Goal: Task Accomplishment & Management: Complete application form

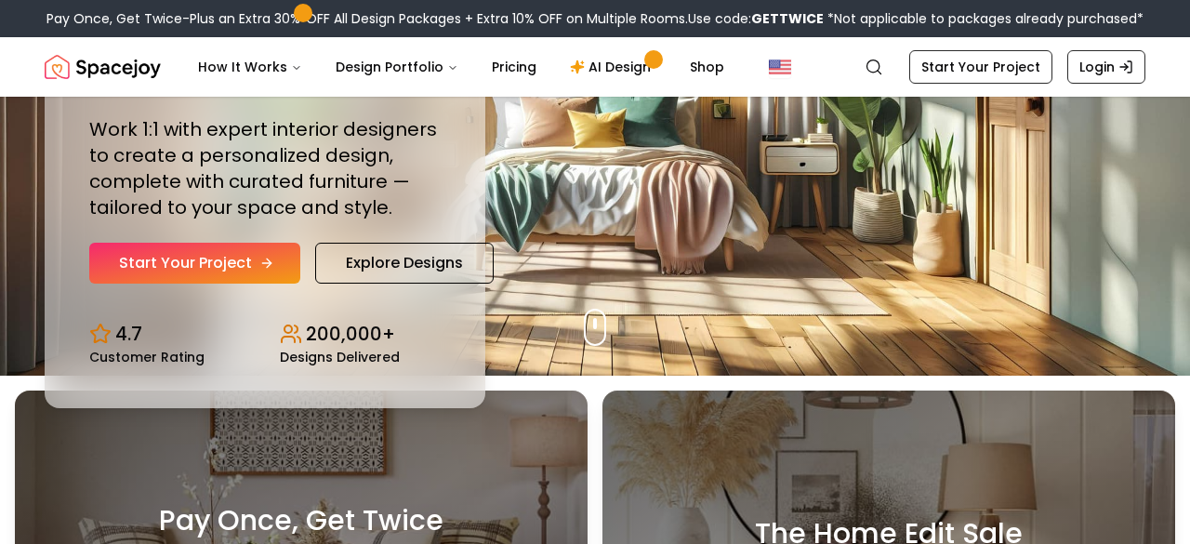
click at [231, 255] on link "Start Your Project" at bounding box center [194, 263] width 211 height 41
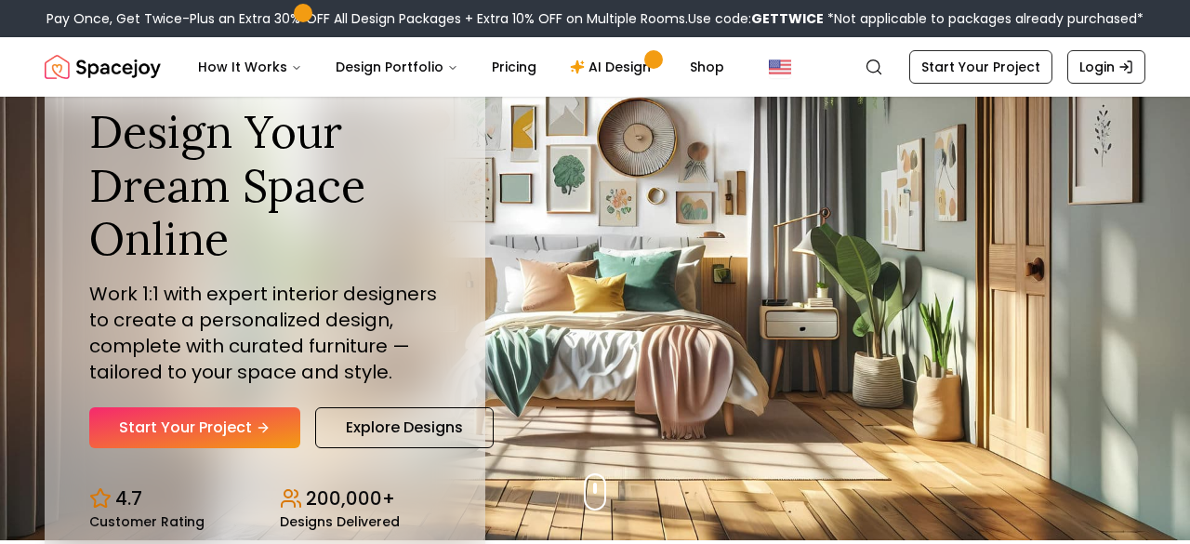
scroll to position [7, 0]
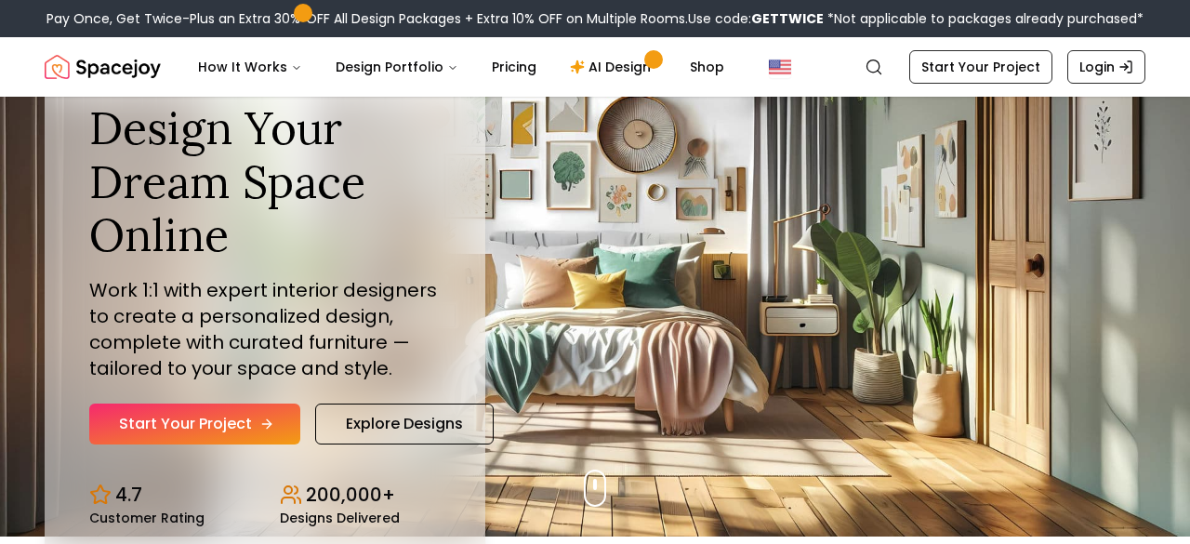
click at [239, 435] on link "Start Your Project" at bounding box center [194, 423] width 211 height 41
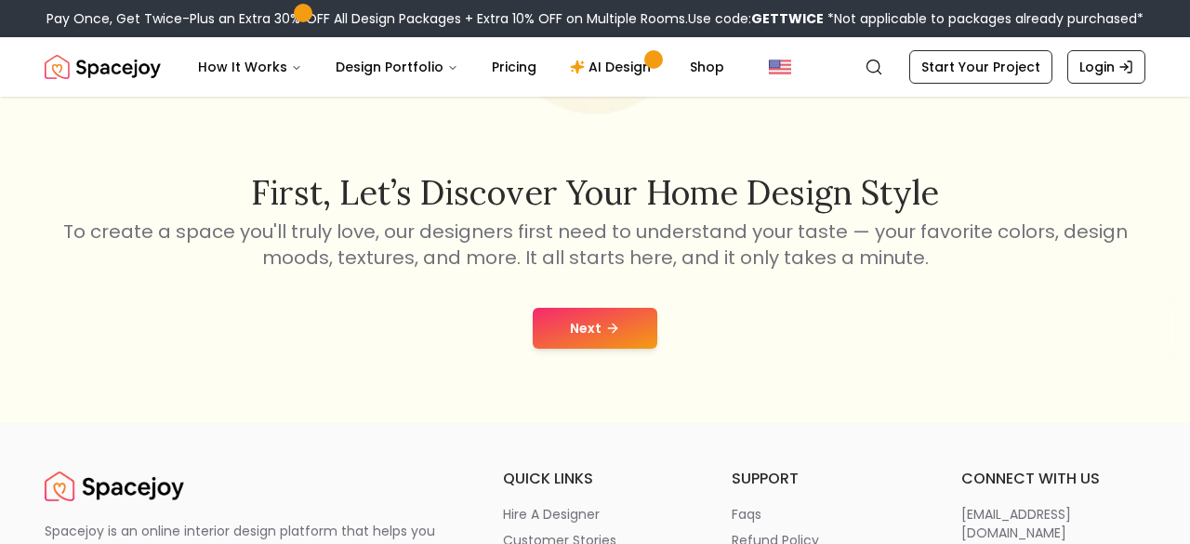
scroll to position [257, 0]
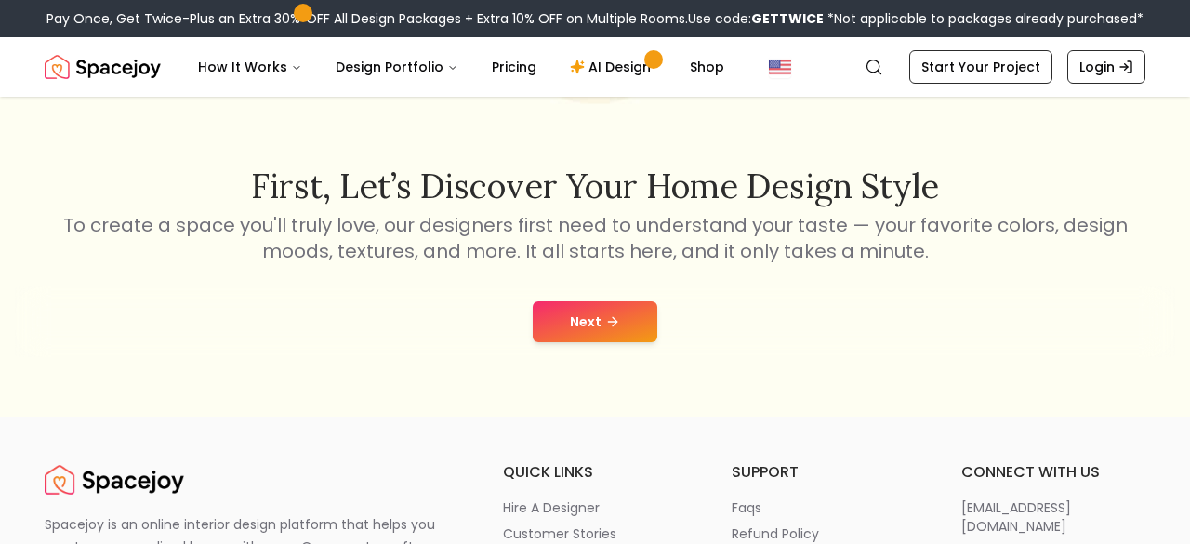
click at [571, 305] on button "Next" at bounding box center [595, 321] width 125 height 41
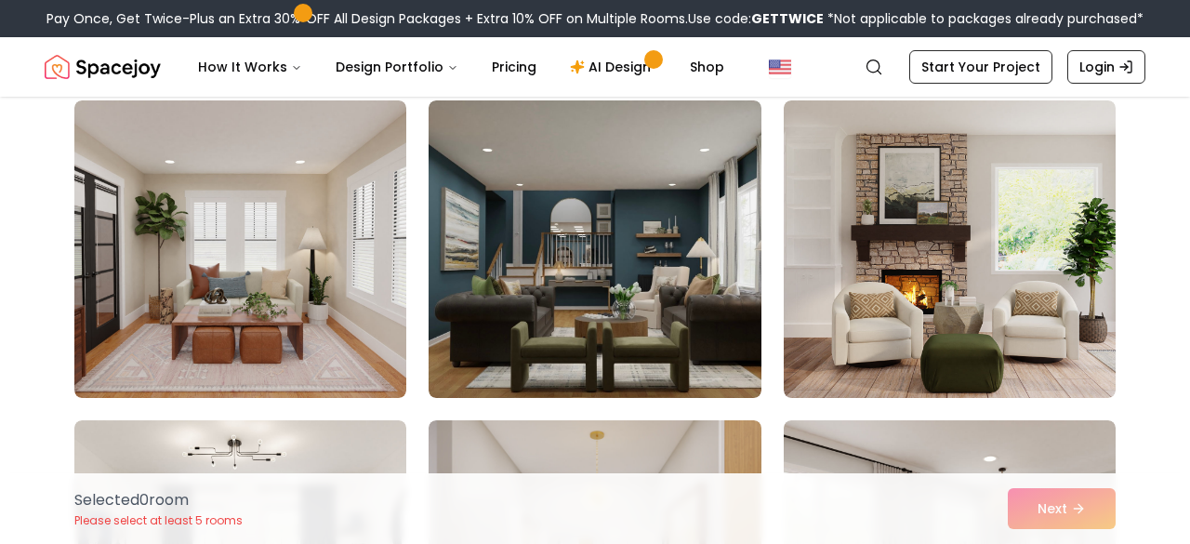
scroll to position [470, 0]
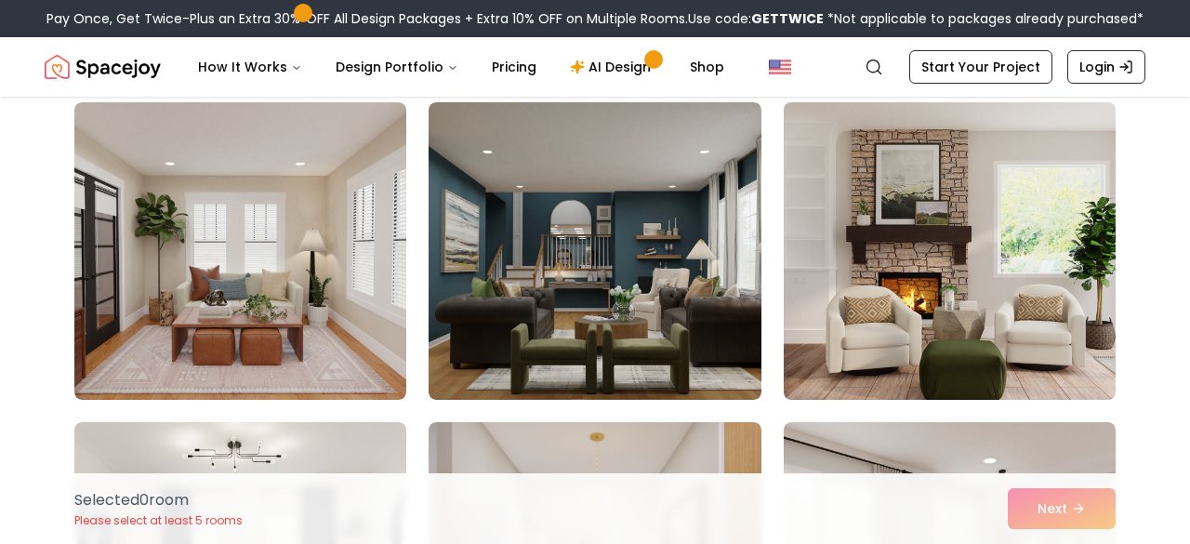
click at [953, 390] on img at bounding box center [949, 251] width 349 height 312
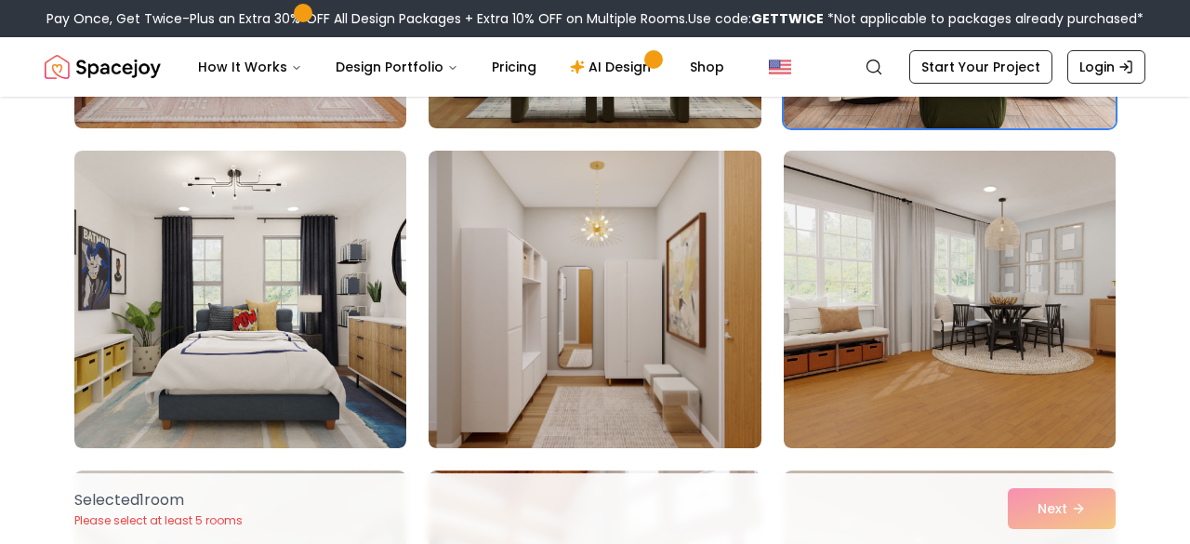
scroll to position [736, 0]
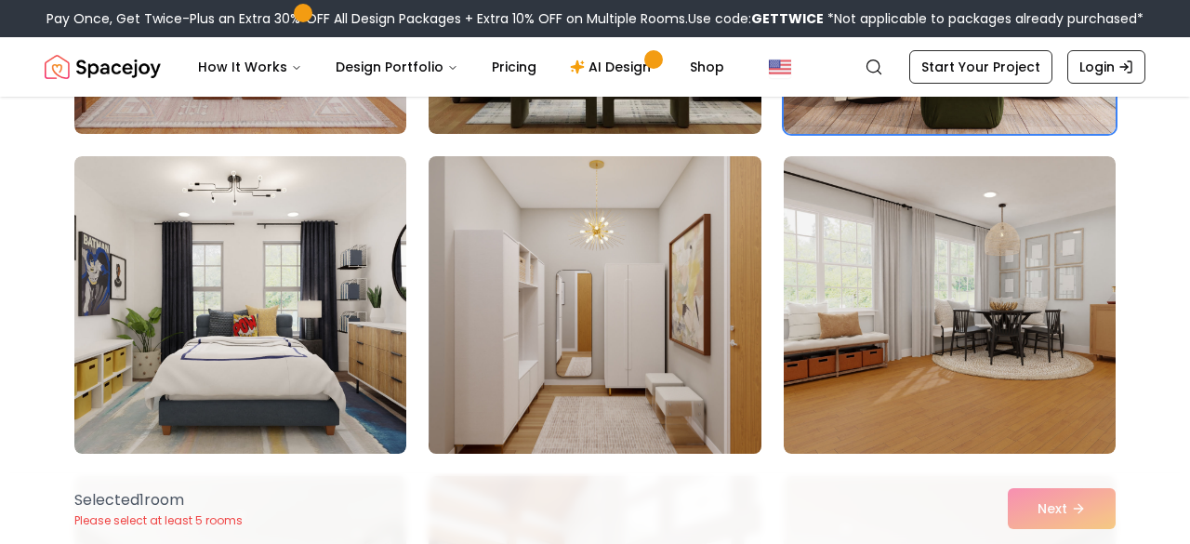
click at [700, 351] on img at bounding box center [594, 305] width 349 height 312
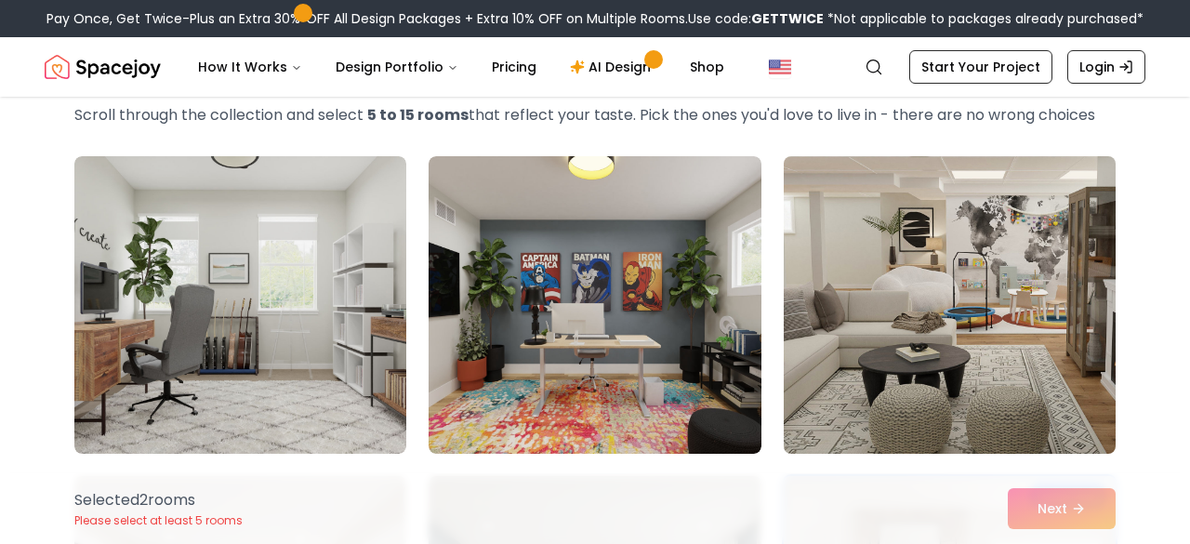
scroll to position [94, 0]
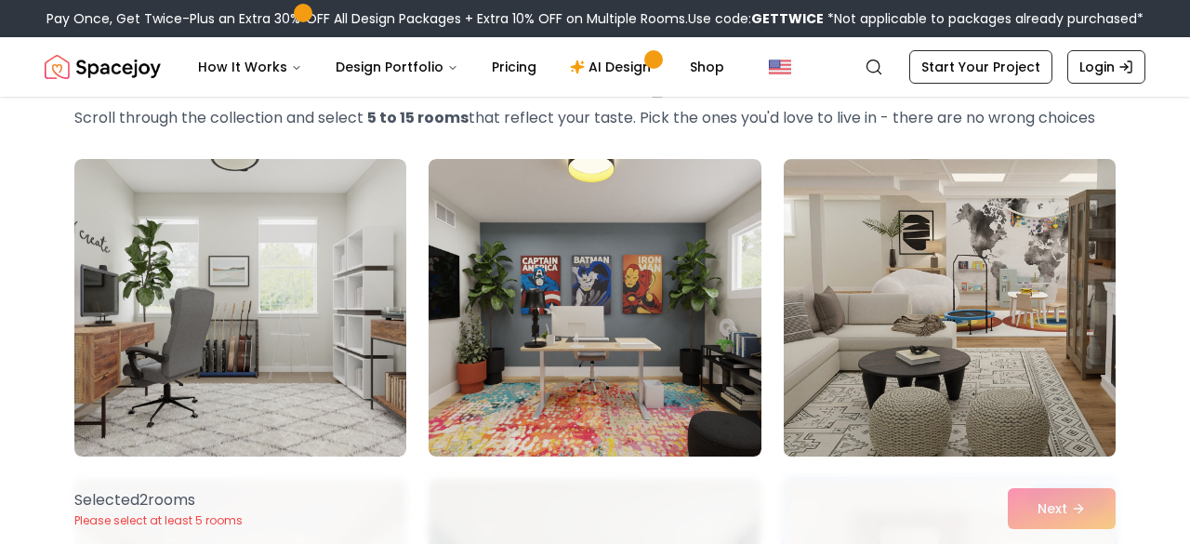
click at [904, 288] on img at bounding box center [949, 308] width 349 height 312
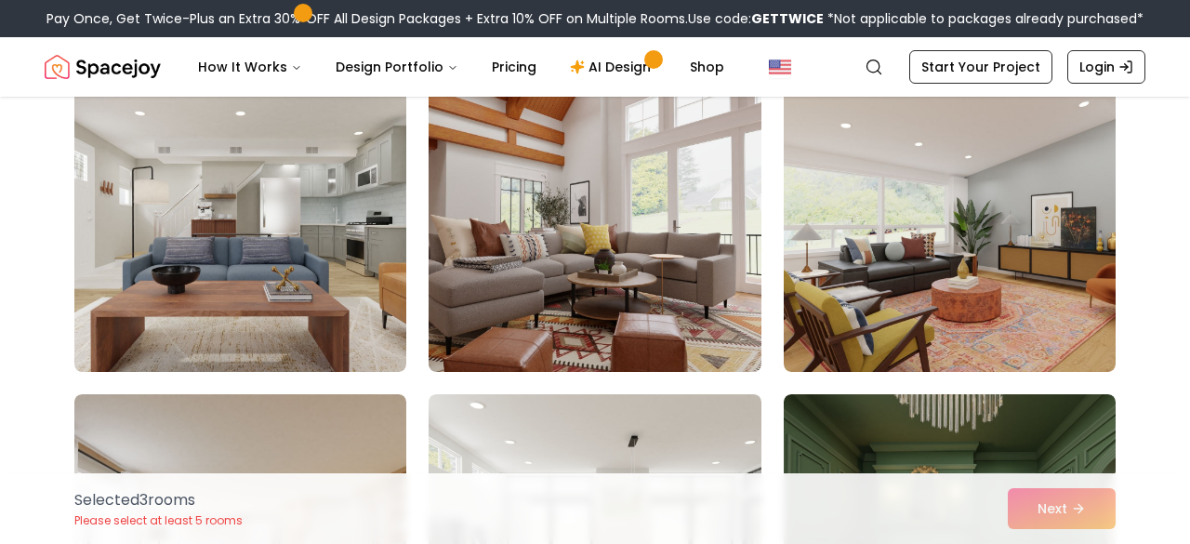
scroll to position [1135, 0]
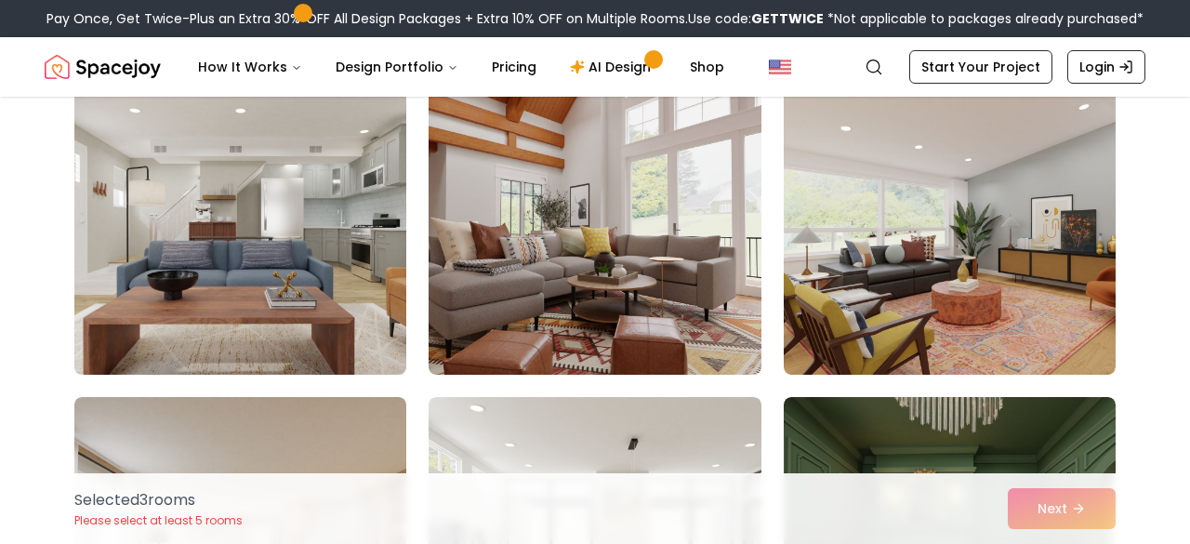
click at [298, 295] on img at bounding box center [240, 226] width 349 height 312
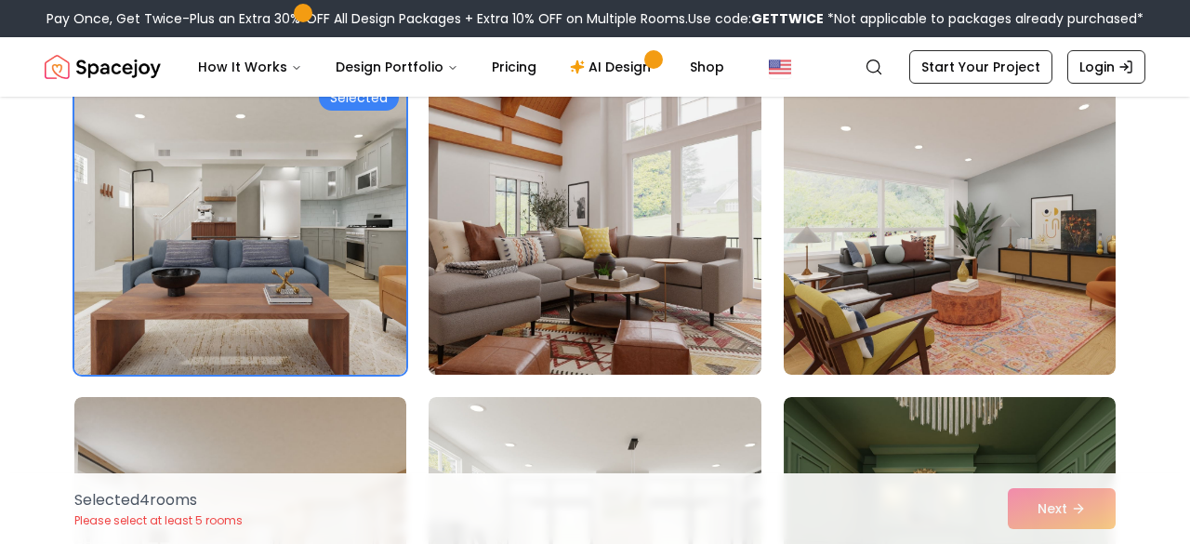
click at [599, 254] on img at bounding box center [594, 226] width 349 height 312
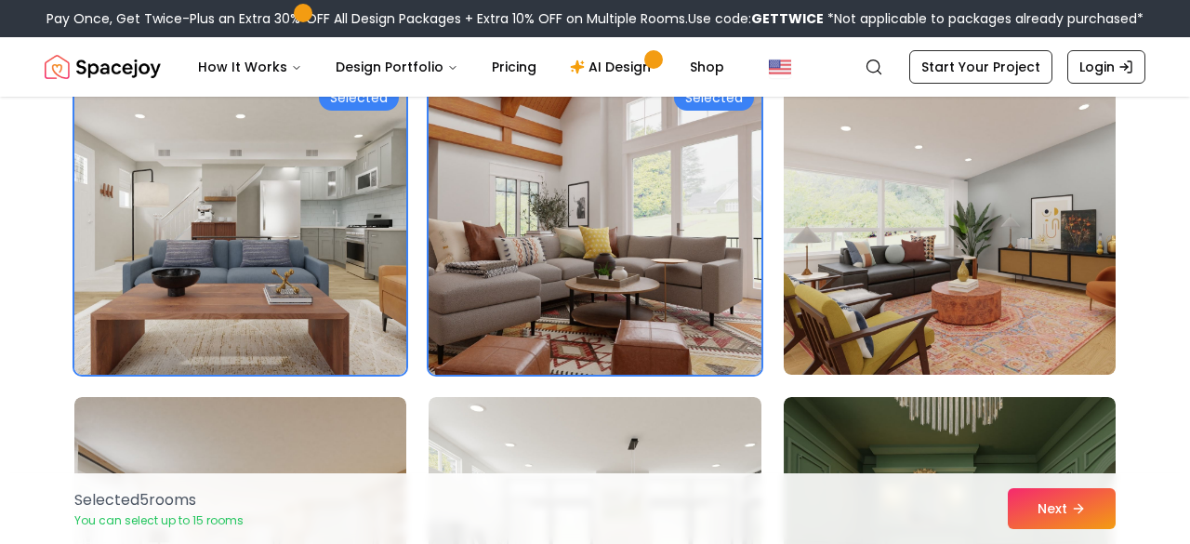
click at [600, 257] on img at bounding box center [594, 226] width 349 height 312
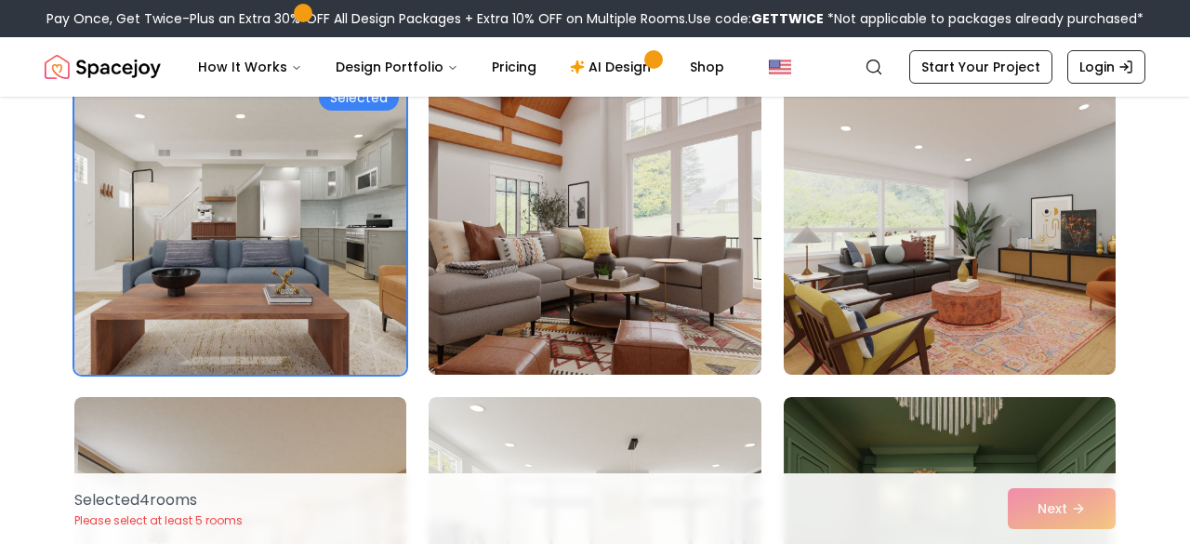
click at [660, 211] on img at bounding box center [594, 226] width 349 height 312
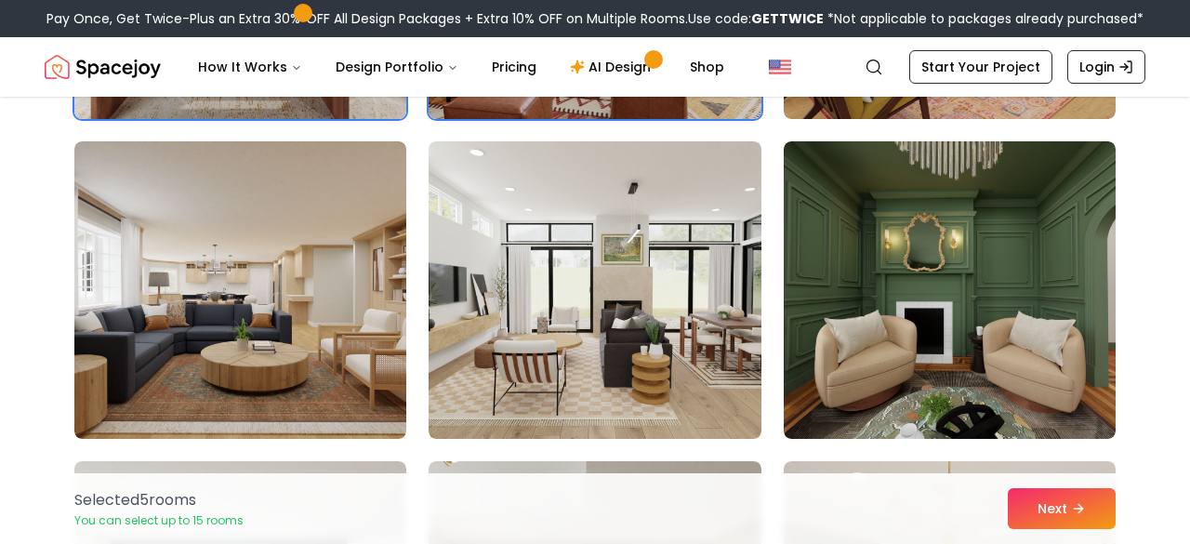
scroll to position [1393, 0]
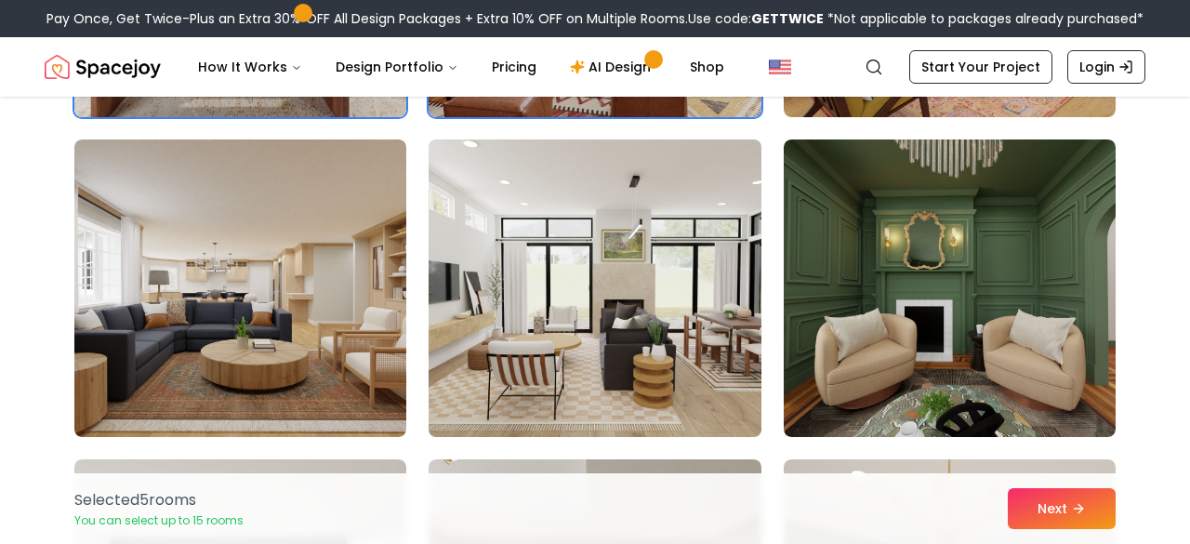
click at [667, 316] on img at bounding box center [594, 288] width 349 height 312
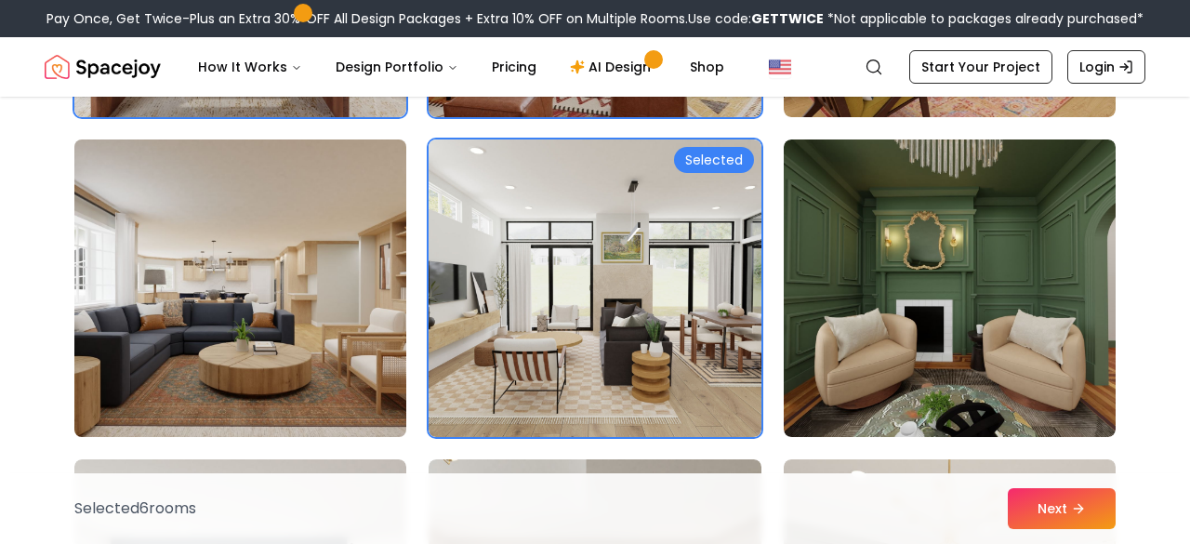
click at [231, 373] on img at bounding box center [240, 288] width 349 height 312
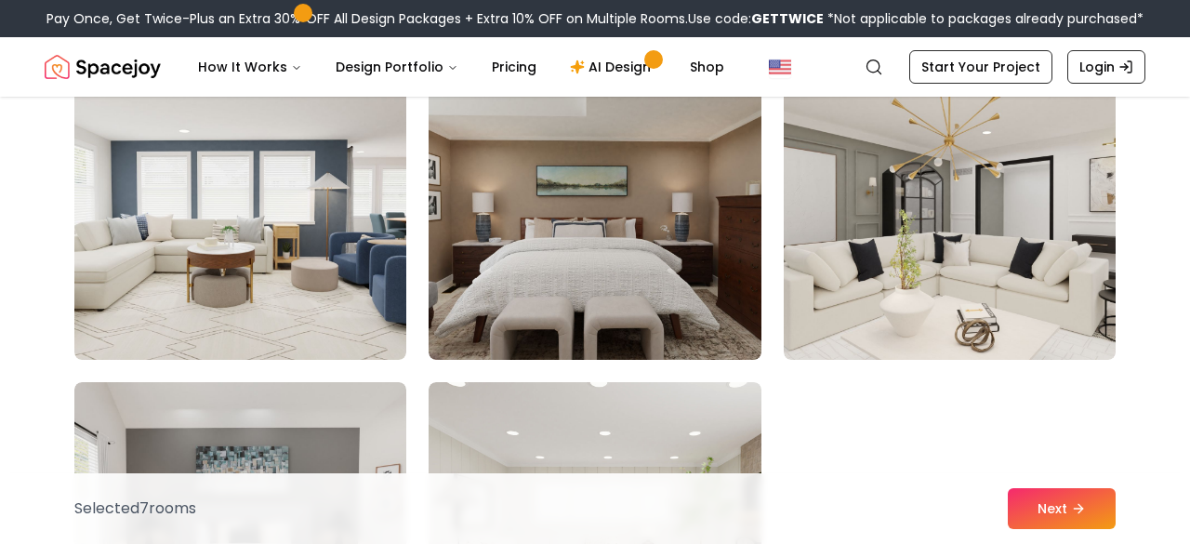
scroll to position [1811, 0]
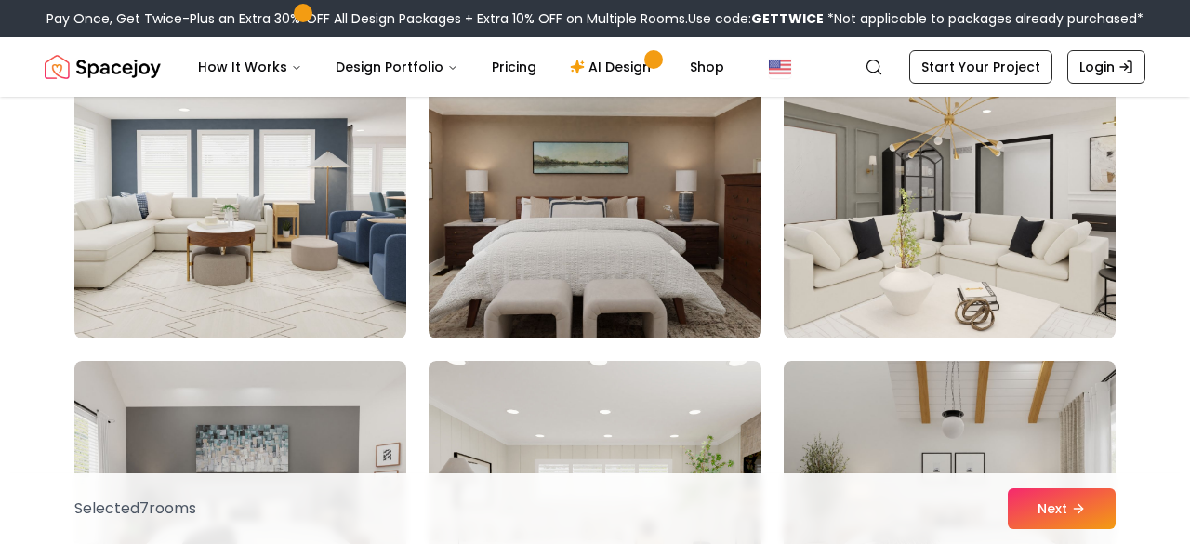
click at [572, 257] on img at bounding box center [594, 189] width 349 height 312
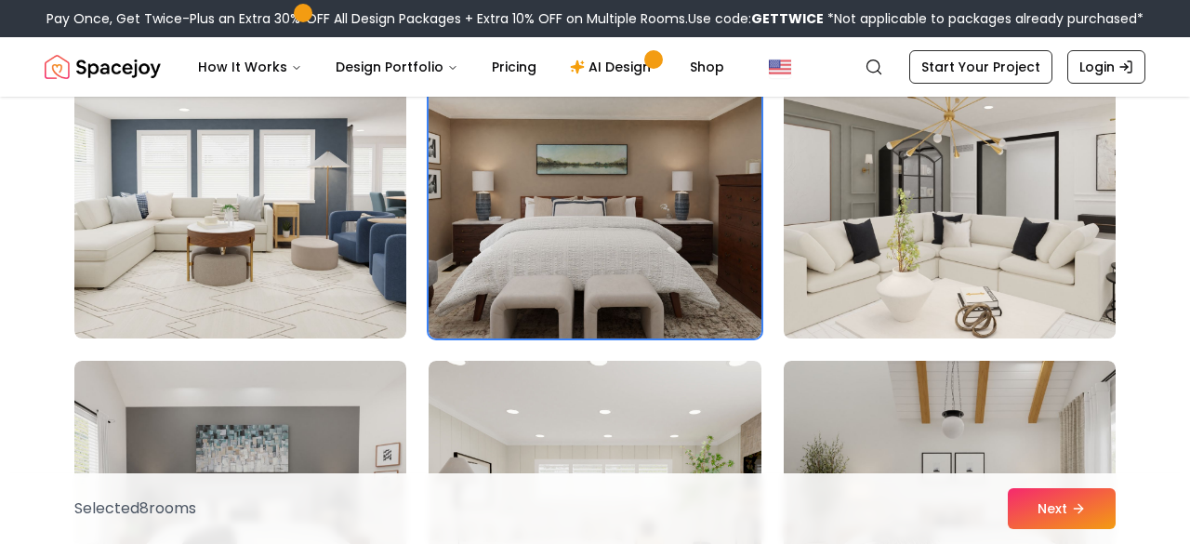
click at [878, 251] on img at bounding box center [949, 189] width 349 height 312
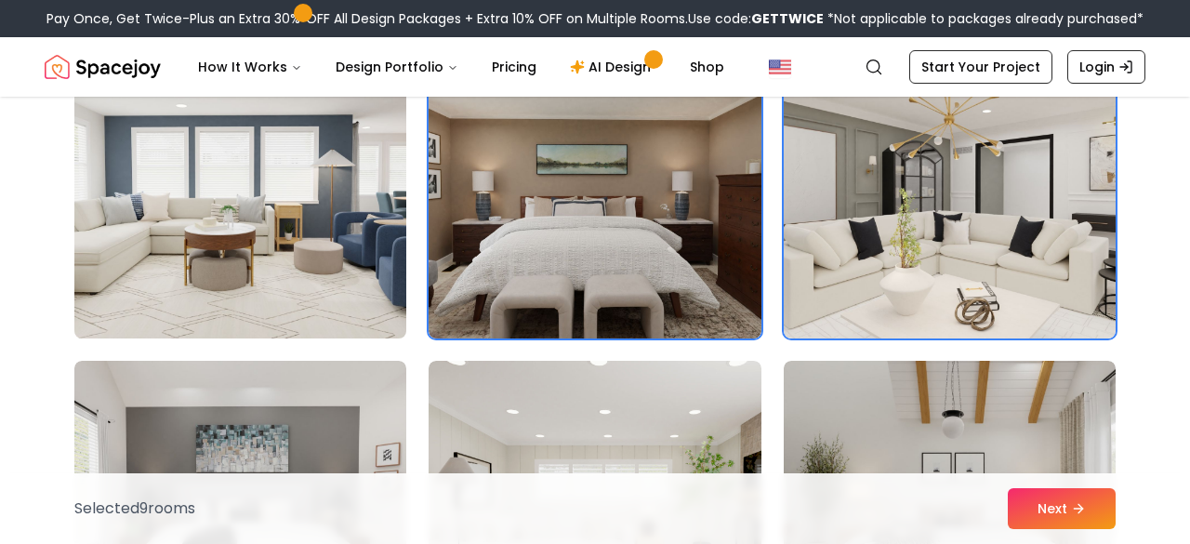
click at [192, 269] on img at bounding box center [240, 189] width 349 height 312
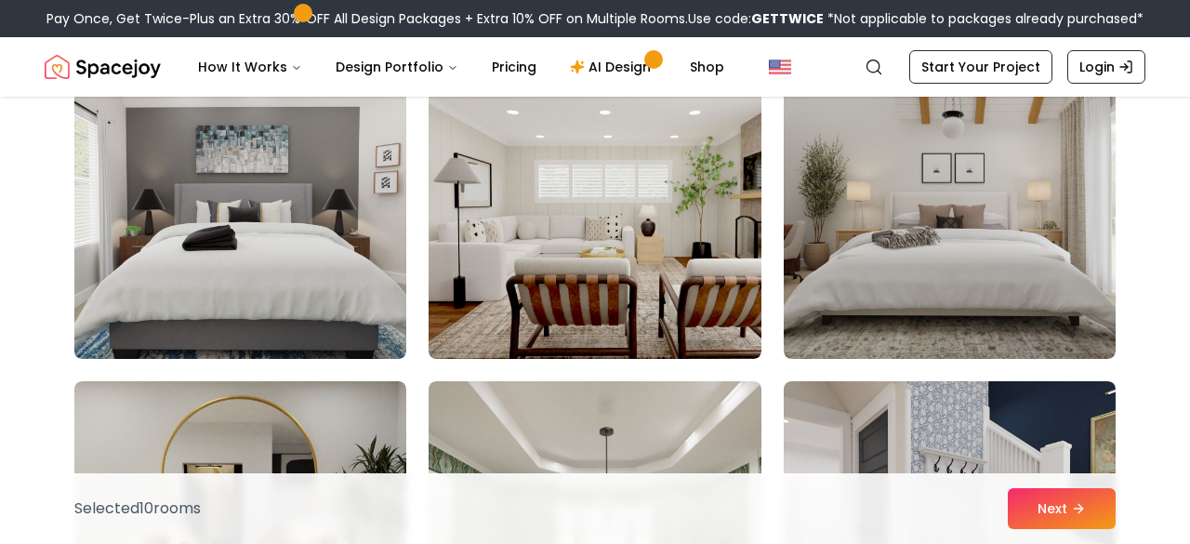
scroll to position [2109, 0]
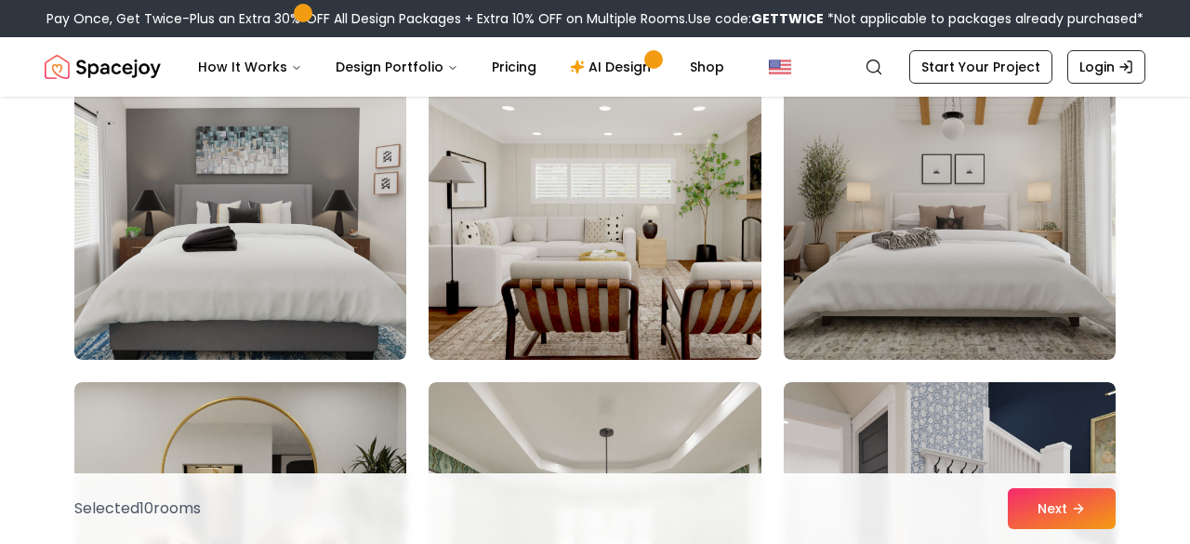
click at [448, 247] on img at bounding box center [594, 211] width 349 height 312
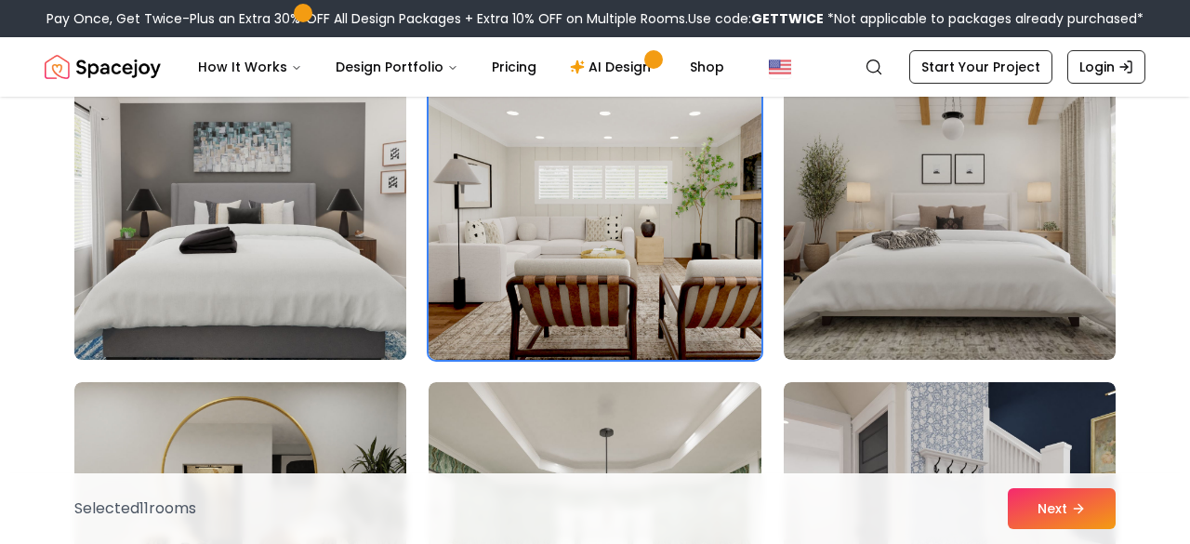
click at [372, 250] on img at bounding box center [240, 211] width 349 height 312
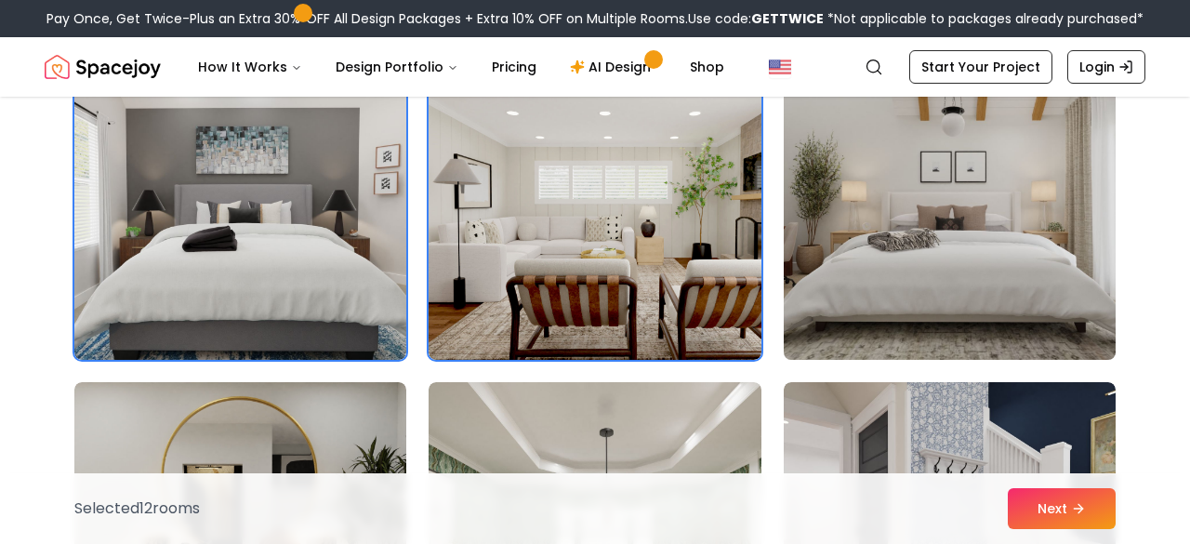
click at [958, 192] on img at bounding box center [949, 211] width 349 height 312
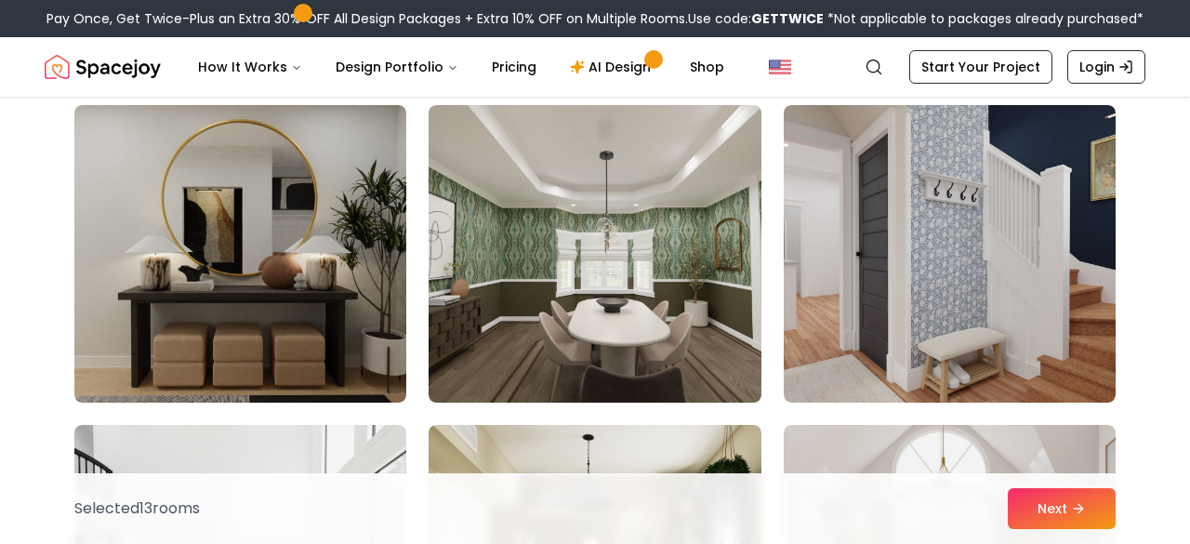
scroll to position [2393, 0]
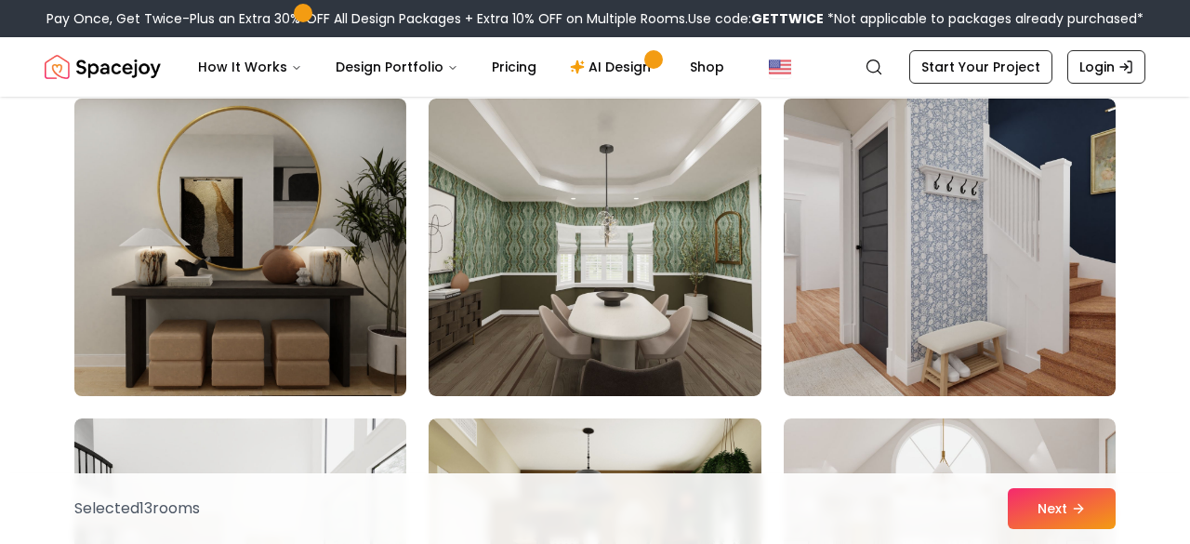
click at [200, 258] on img at bounding box center [240, 247] width 349 height 312
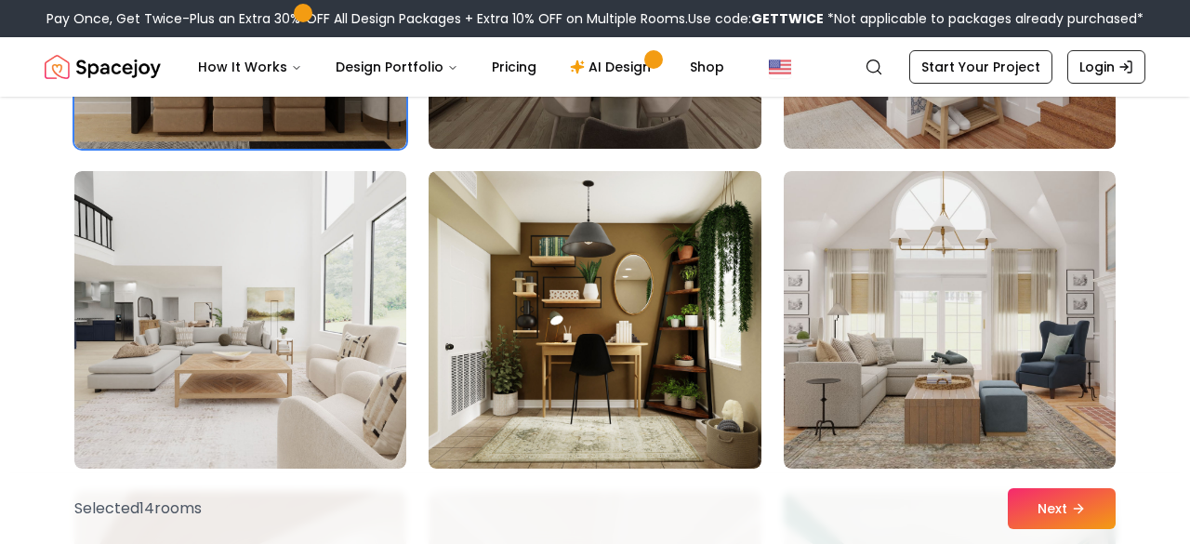
scroll to position [2646, 0]
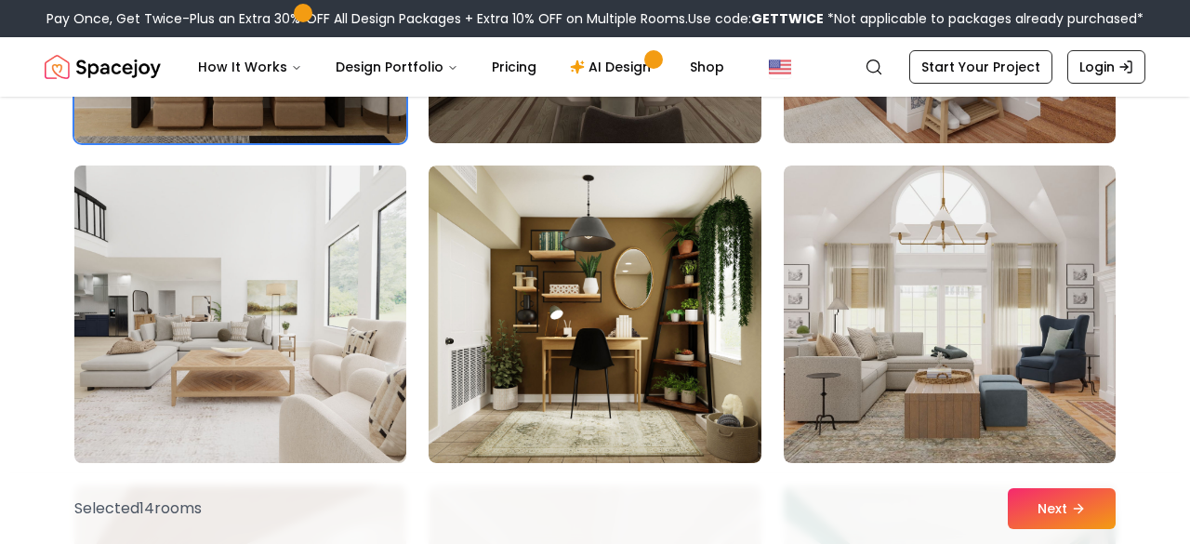
click at [263, 409] on img at bounding box center [240, 314] width 349 height 312
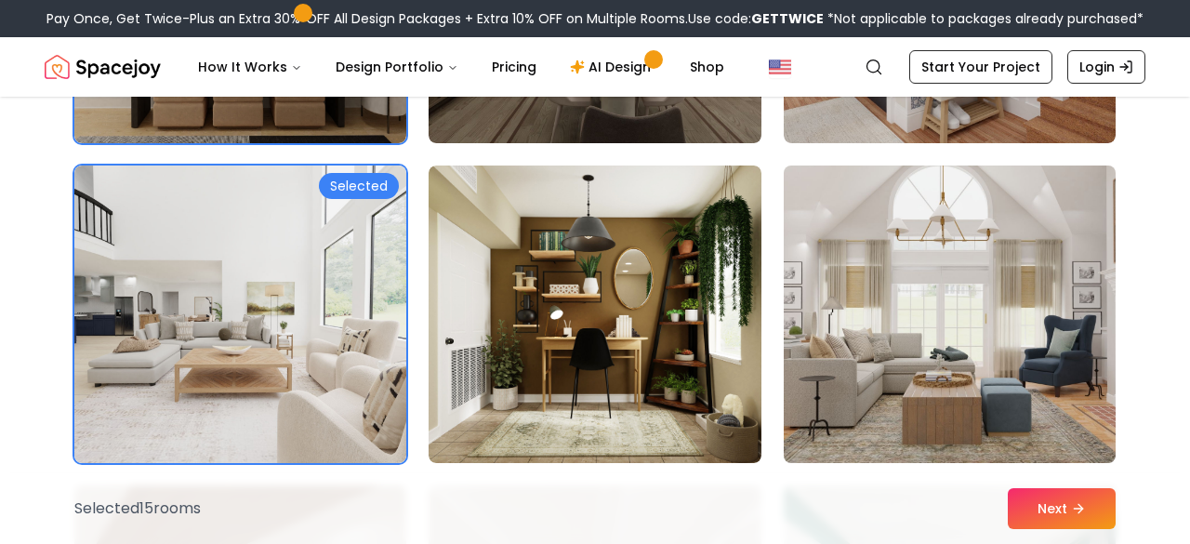
click at [1004, 315] on img at bounding box center [949, 314] width 349 height 312
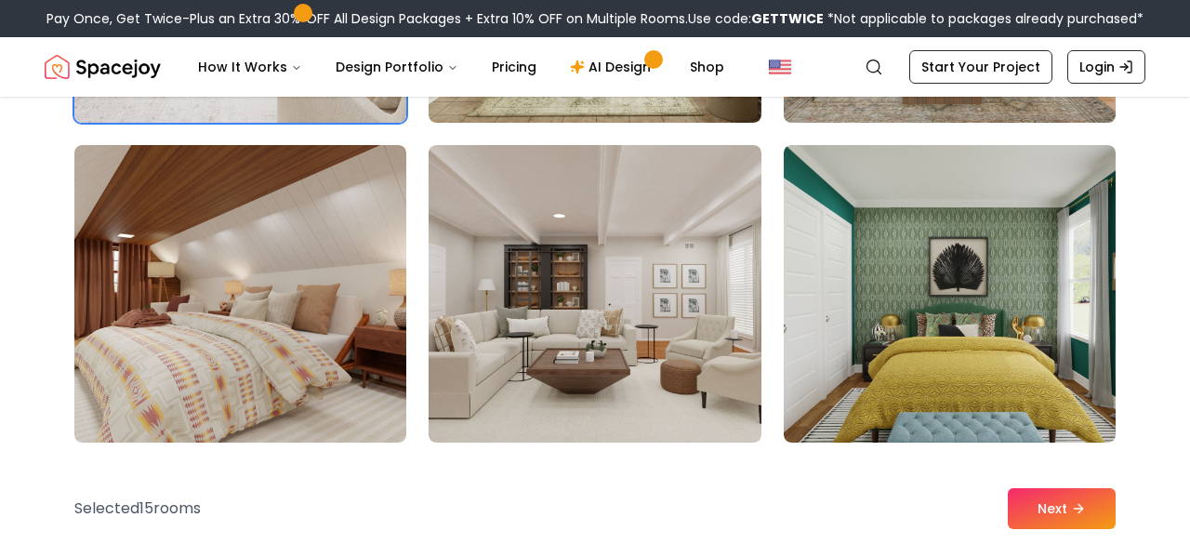
scroll to position [2982, 0]
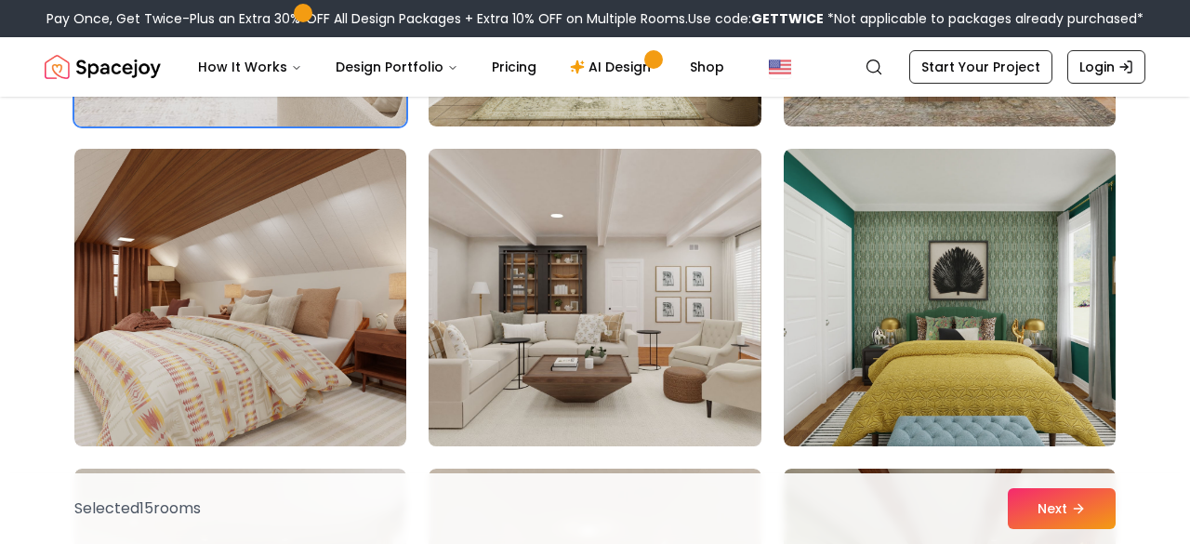
click at [595, 303] on img at bounding box center [594, 297] width 349 height 312
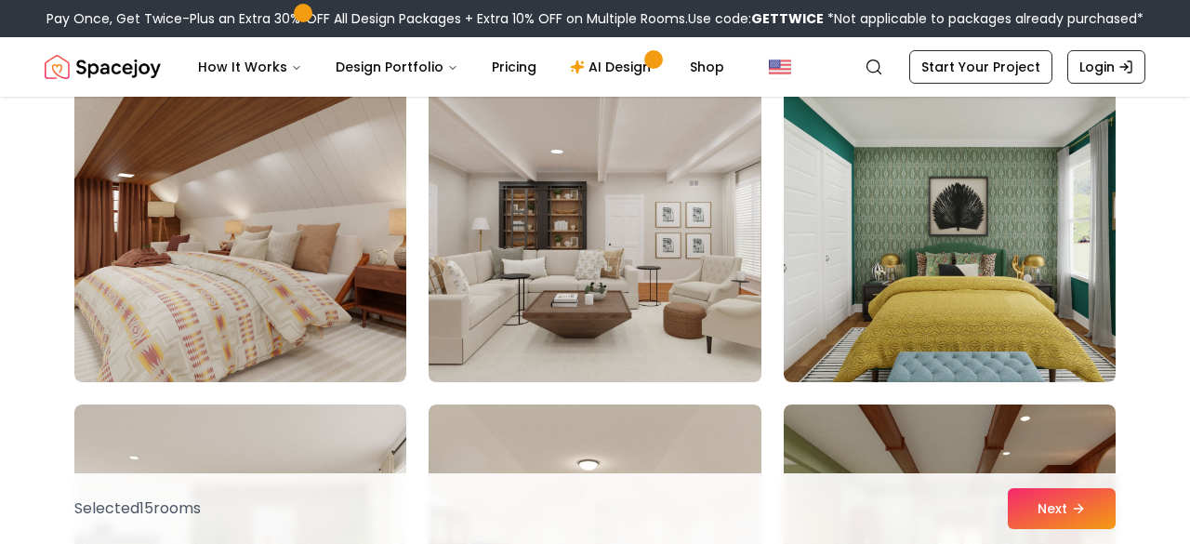
scroll to position [3048, 0]
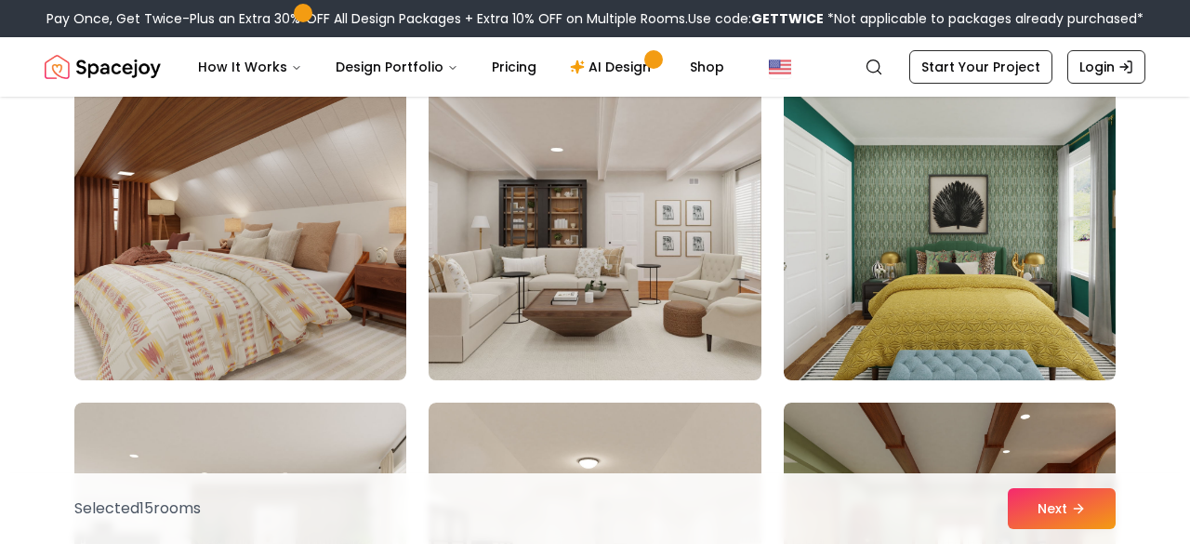
click at [627, 287] on img at bounding box center [594, 231] width 349 height 312
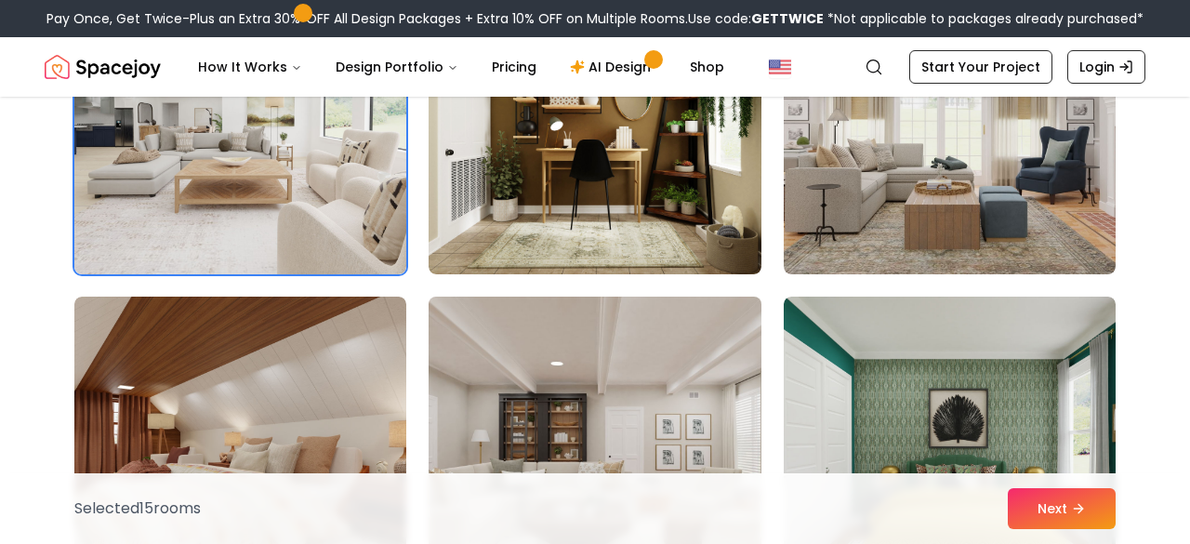
scroll to position [2837, 0]
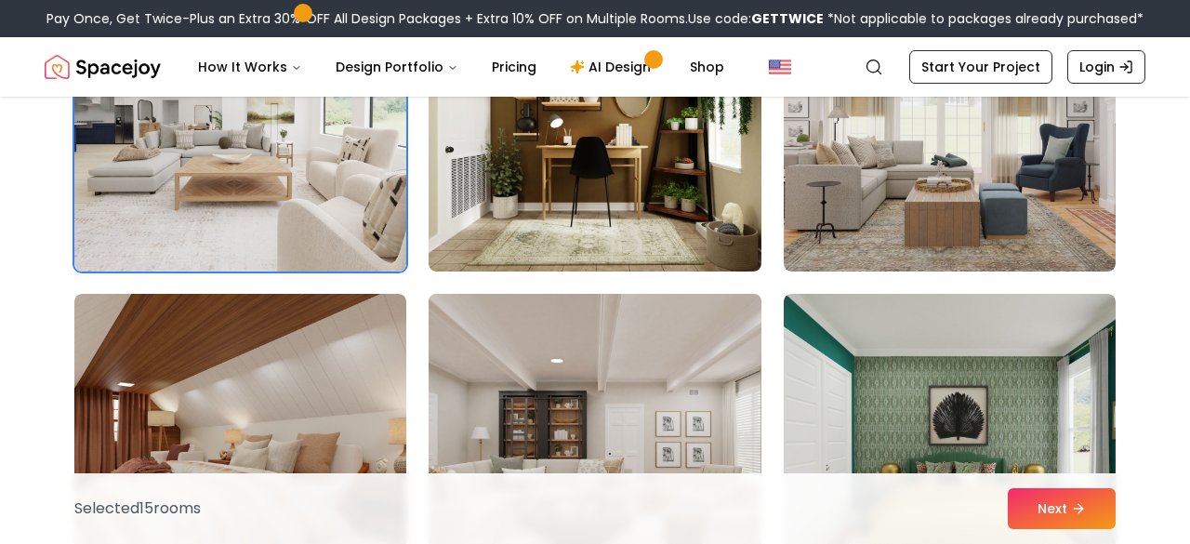
click at [667, 383] on img at bounding box center [594, 442] width 349 height 312
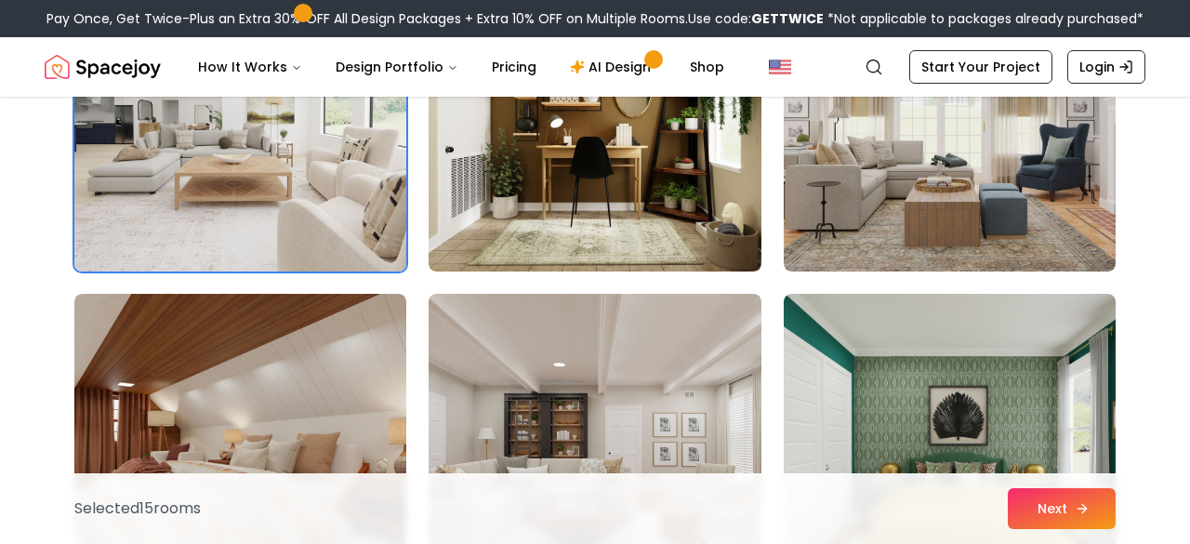
click at [1059, 509] on button "Next" at bounding box center [1062, 508] width 108 height 41
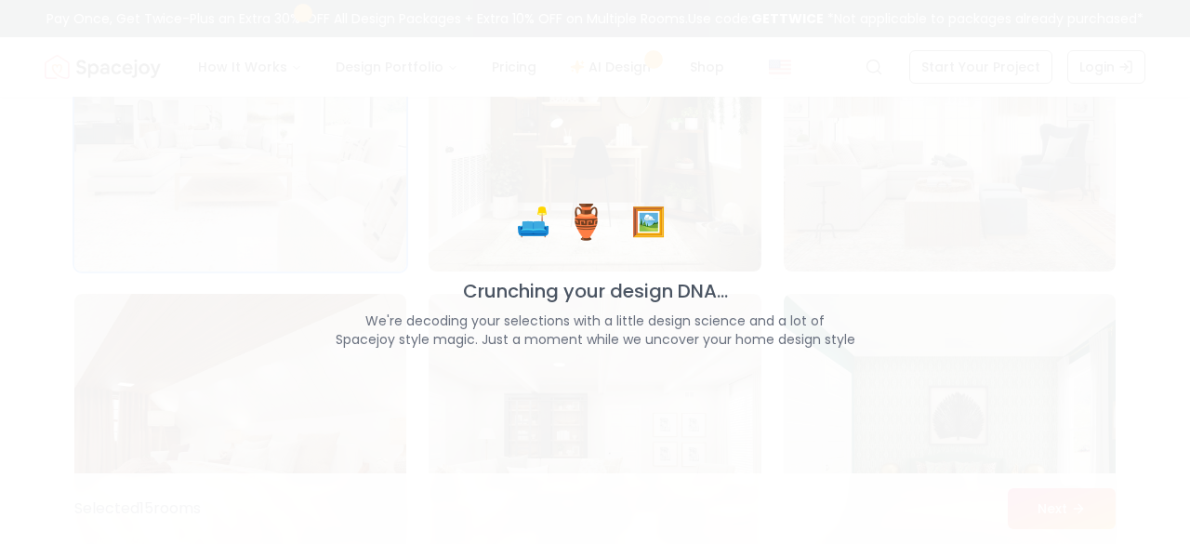
click at [779, 363] on div "🛋️ 🏺 🖼️ Crunching your design DNA... We're decoding your selections with a litt…" at bounding box center [595, 272] width 1190 height 544
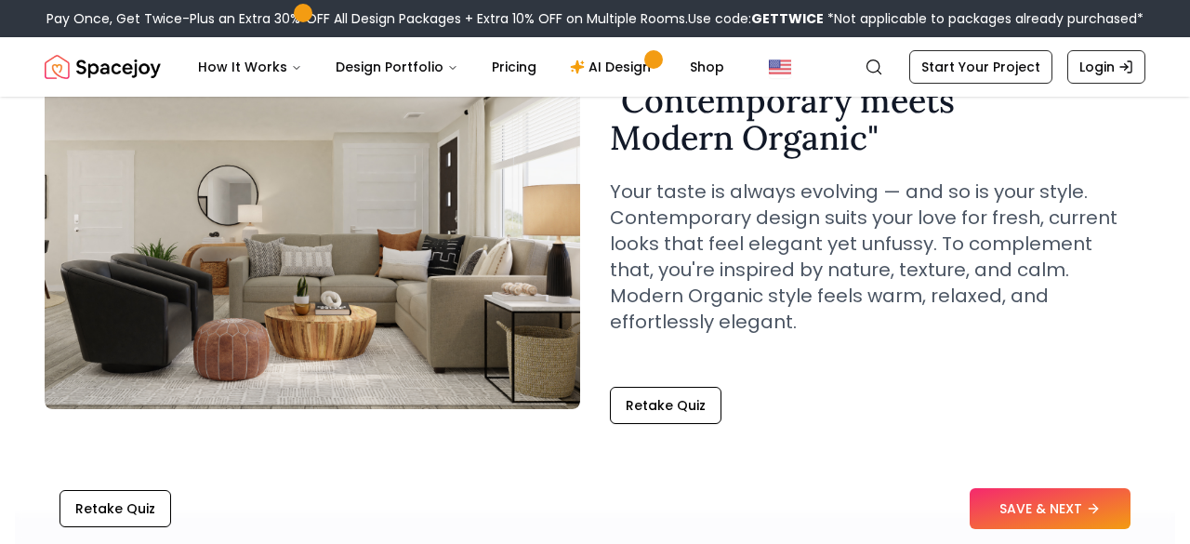
scroll to position [150, 0]
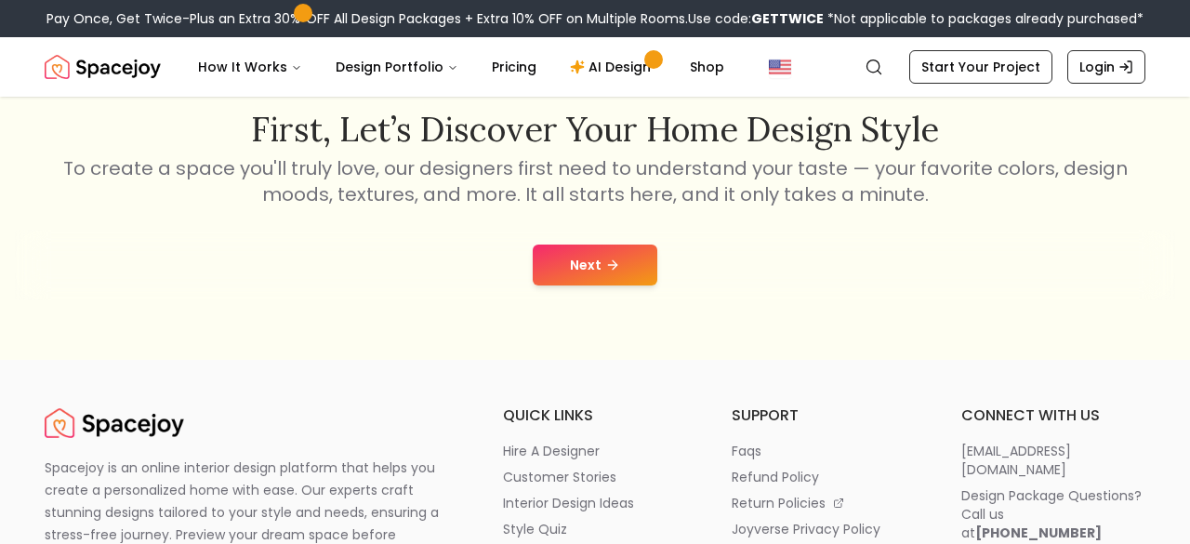
scroll to position [320, 0]
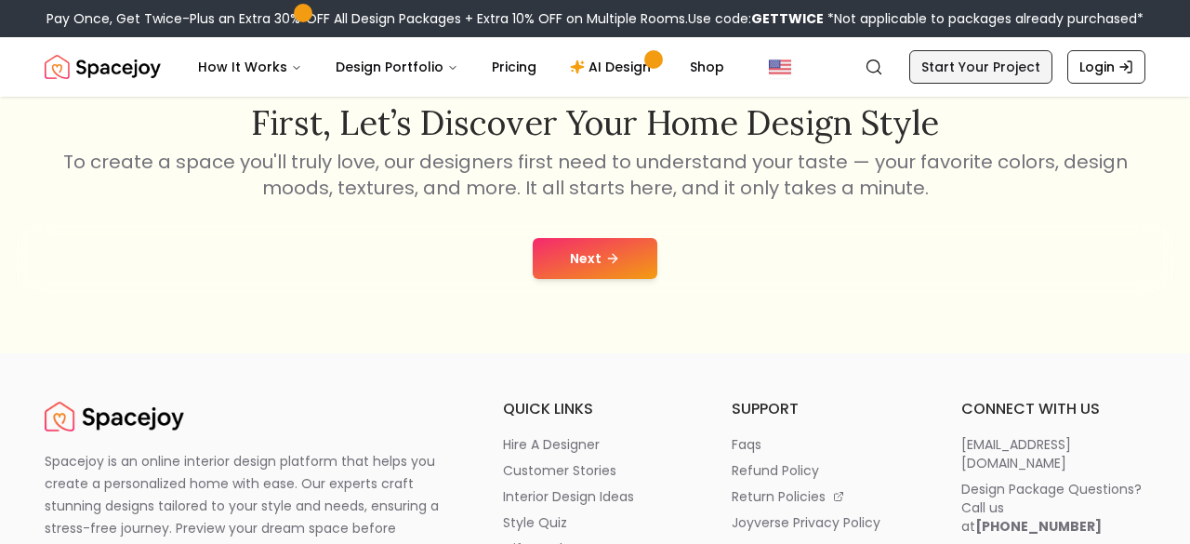
click at [957, 55] on link "Start Your Project" at bounding box center [980, 66] width 143 height 33
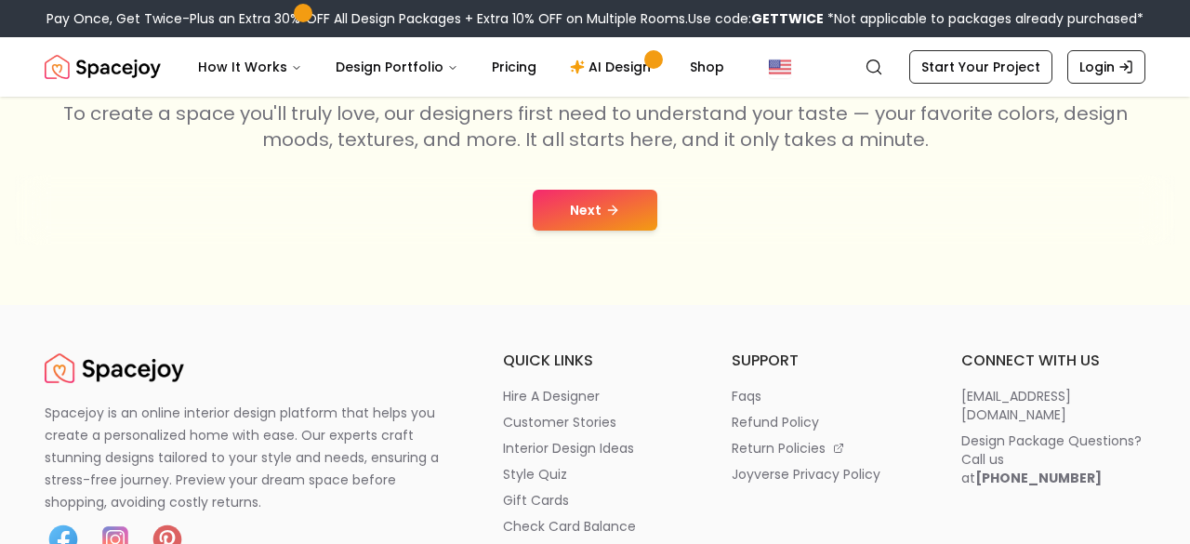
scroll to position [409, 0]
